Goal: Task Accomplishment & Management: Complete application form

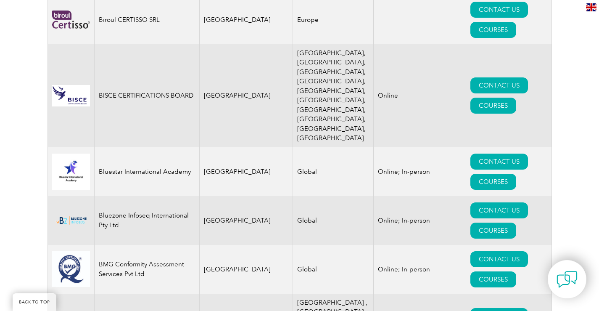
scroll to position [1893, 0]
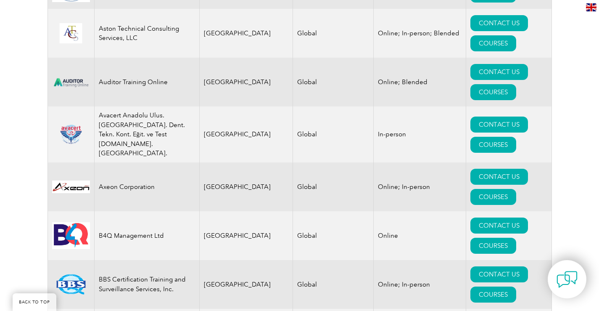
scroll to position [1220, 0]
